Goal: Navigation & Orientation: Find specific page/section

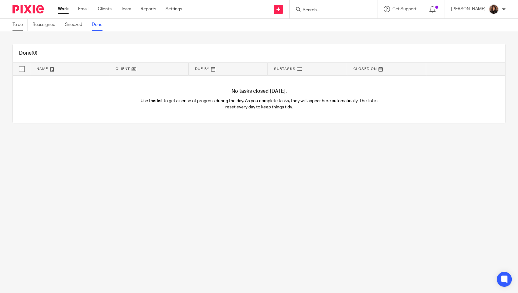
click at [16, 27] on link "To do" at bounding box center [19, 25] width 15 height 12
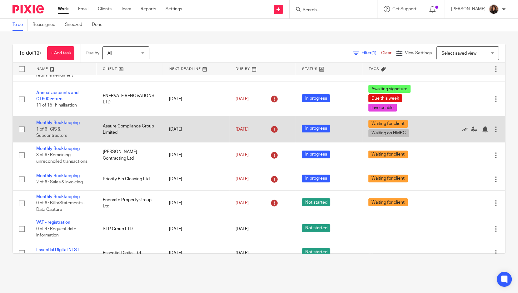
scroll to position [42, 0]
